Goal: Navigation & Orientation: Find specific page/section

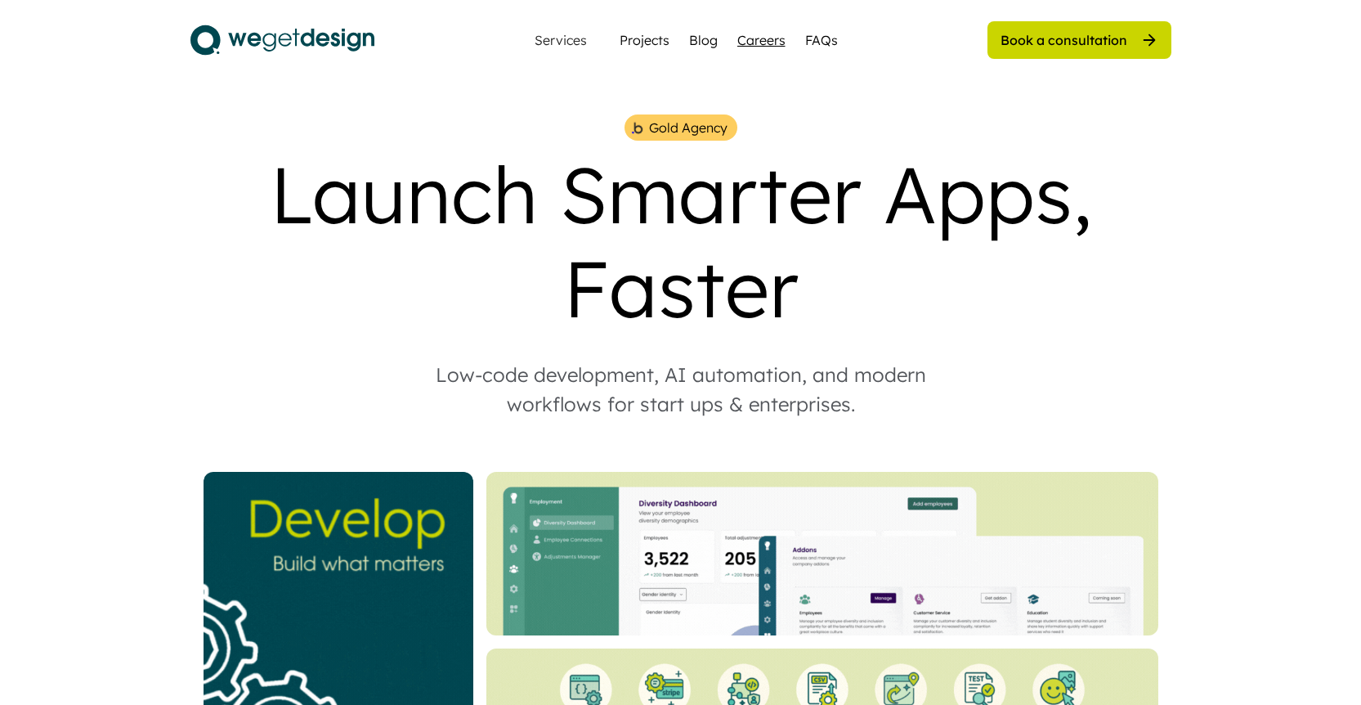
click at [768, 38] on div "Careers" at bounding box center [761, 40] width 48 height 20
